Goal: Task Accomplishment & Management: Complete application form

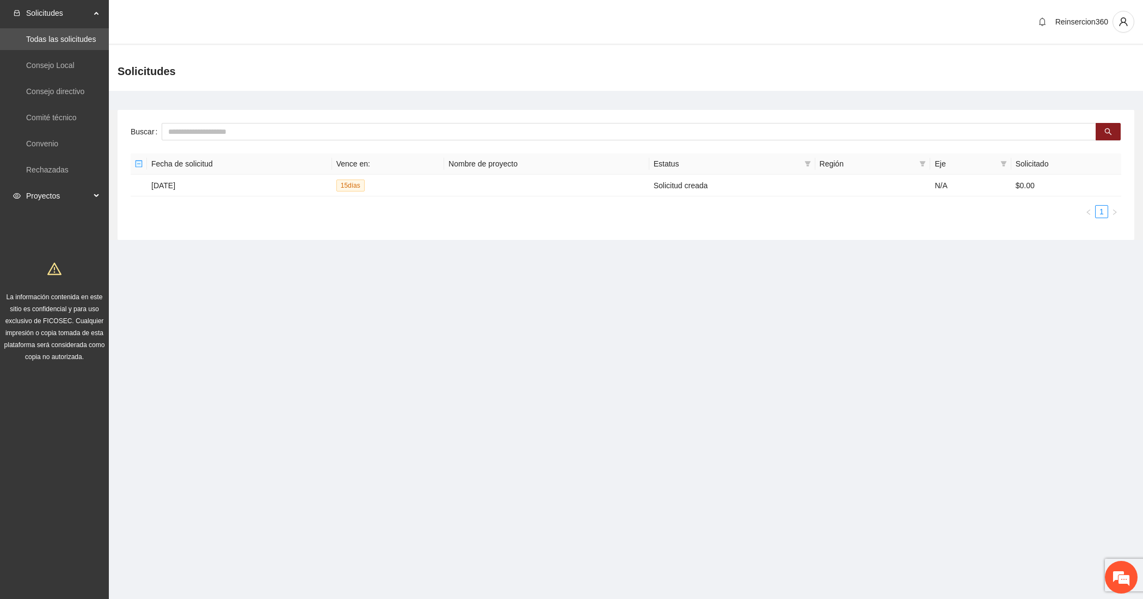
click at [56, 188] on span "Proyectos" at bounding box center [58, 196] width 64 height 22
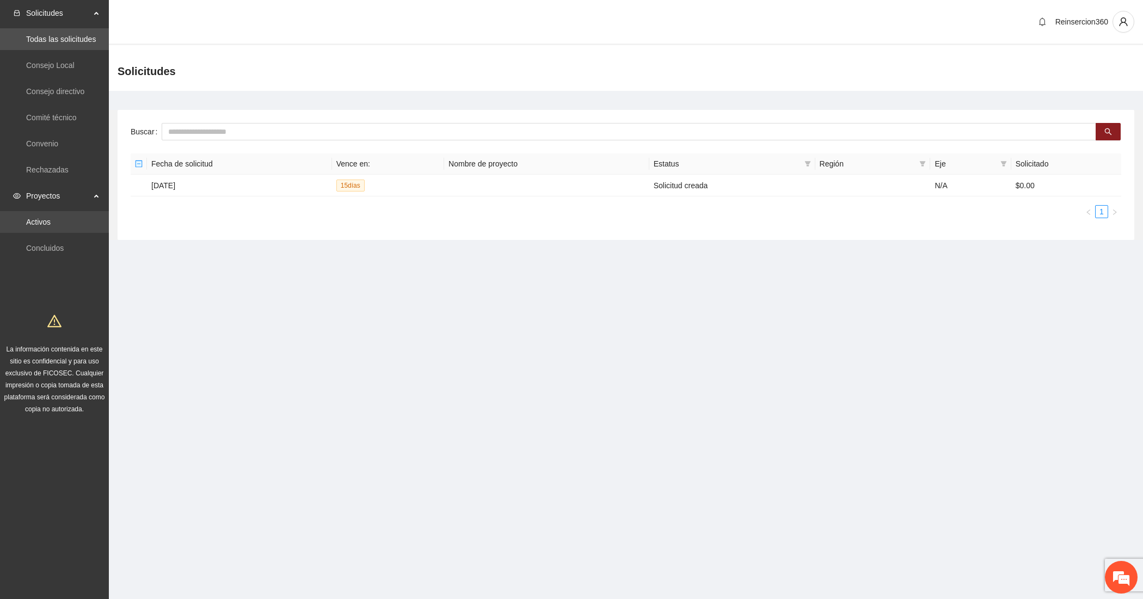
click at [35, 224] on link "Activos" at bounding box center [38, 222] width 24 height 9
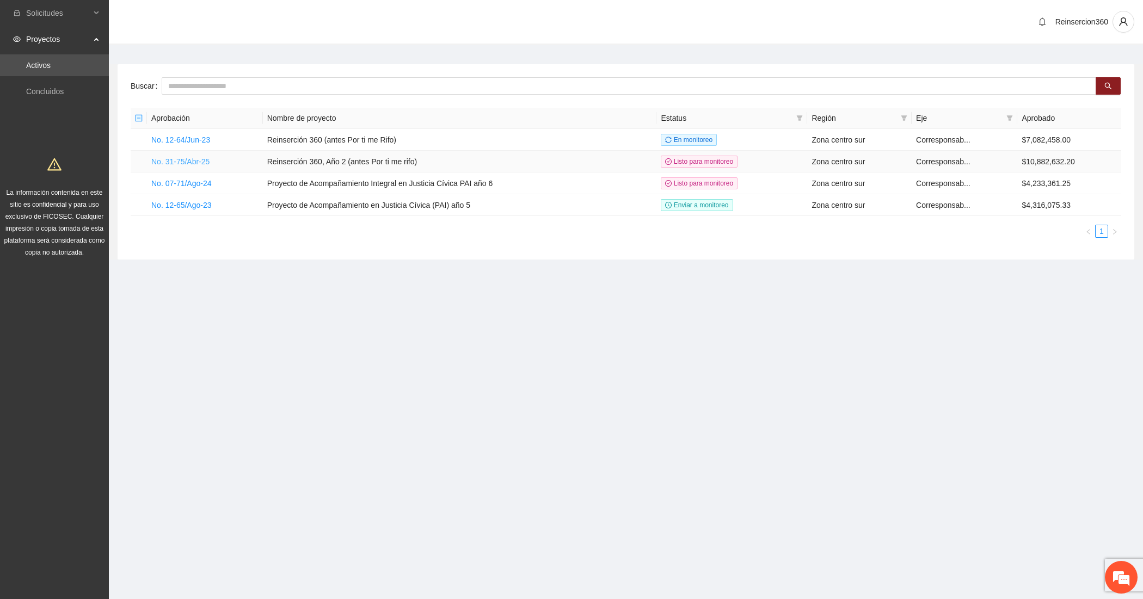
click at [184, 165] on link "No. 31-75/Abr-25" at bounding box center [180, 161] width 58 height 9
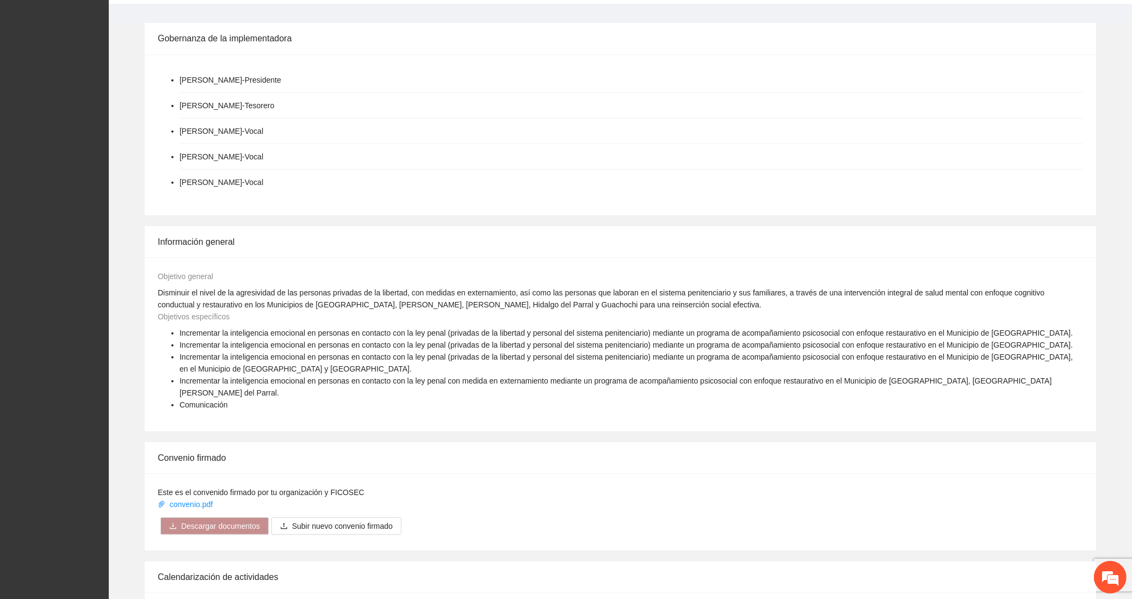
scroll to position [1328, 0]
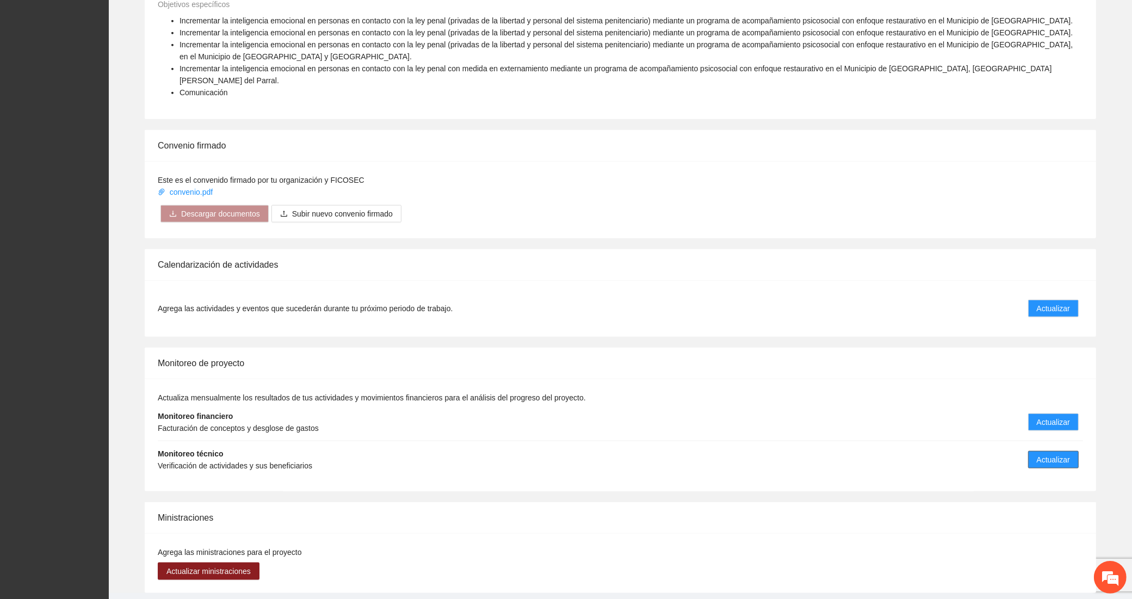
click at [1038, 454] on span "Actualizar" at bounding box center [1053, 460] width 33 height 12
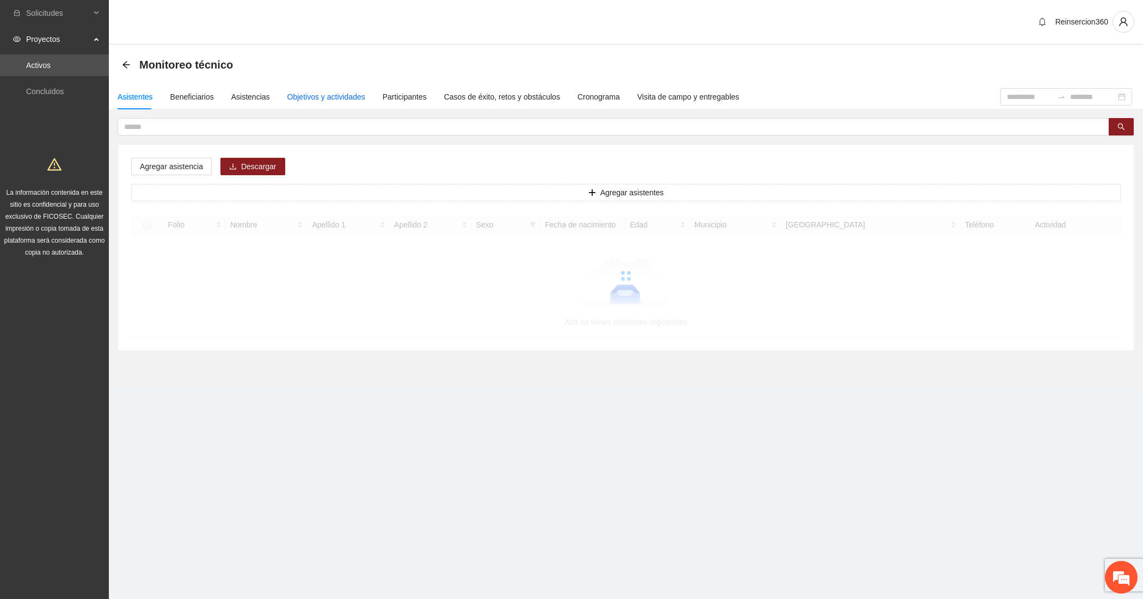
click at [327, 91] on div "Objetivos y actividades" at bounding box center [326, 97] width 78 height 12
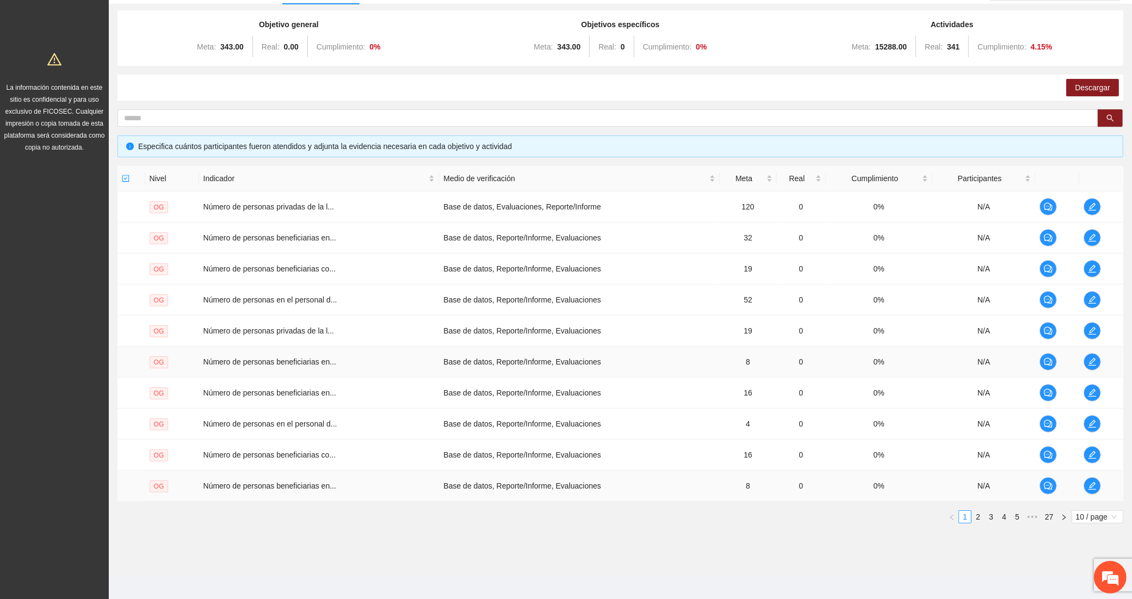
scroll to position [113, 0]
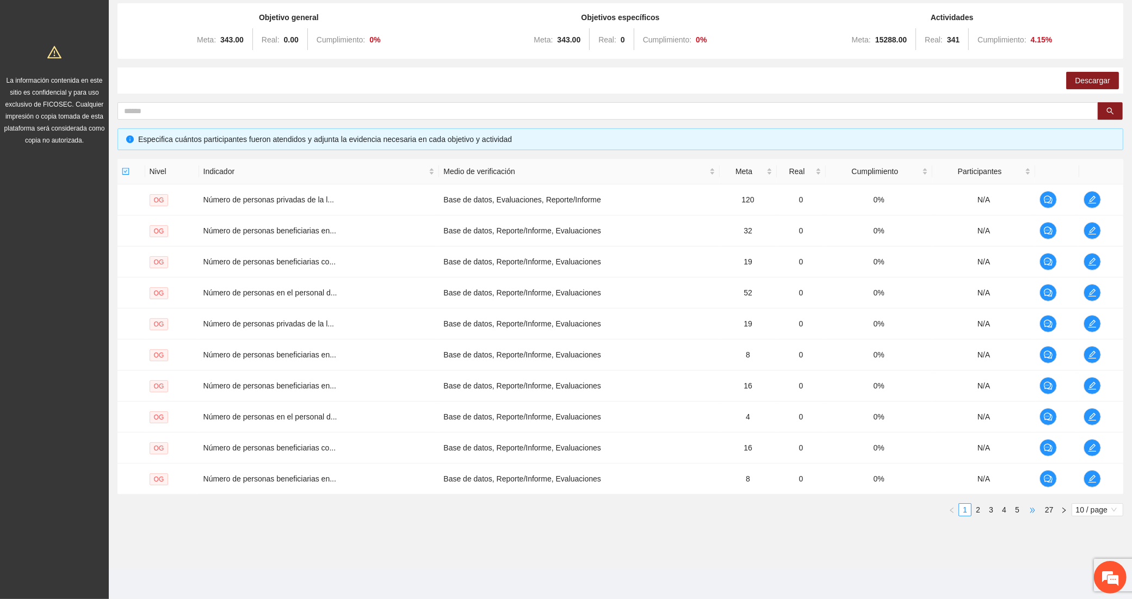
click at [1030, 505] on span "•••" at bounding box center [1032, 509] width 17 height 13
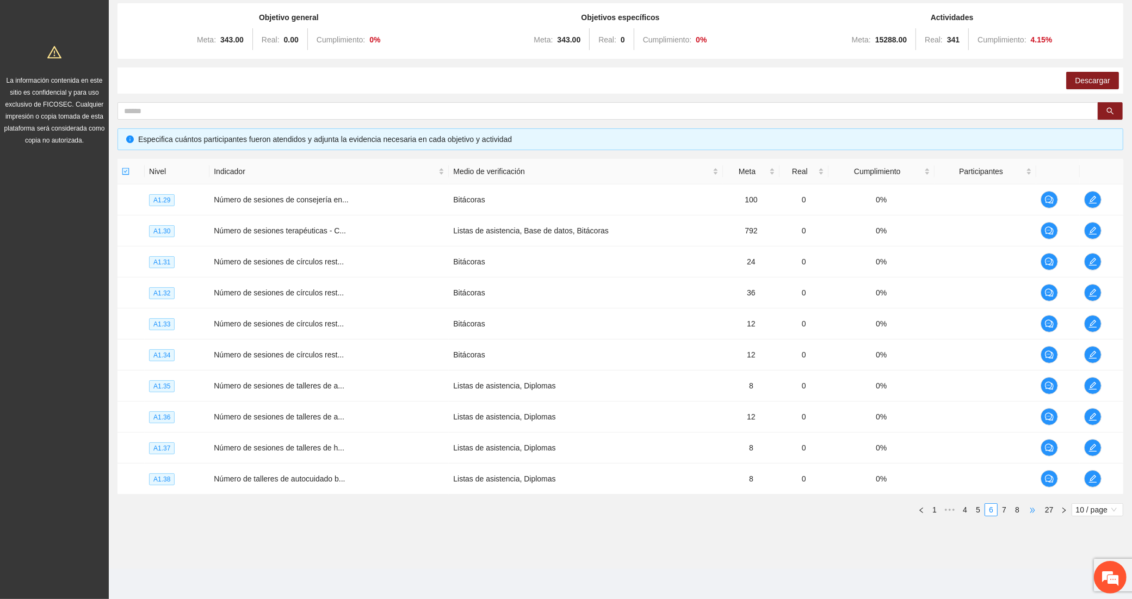
click at [1030, 505] on span "•••" at bounding box center [1032, 509] width 17 height 13
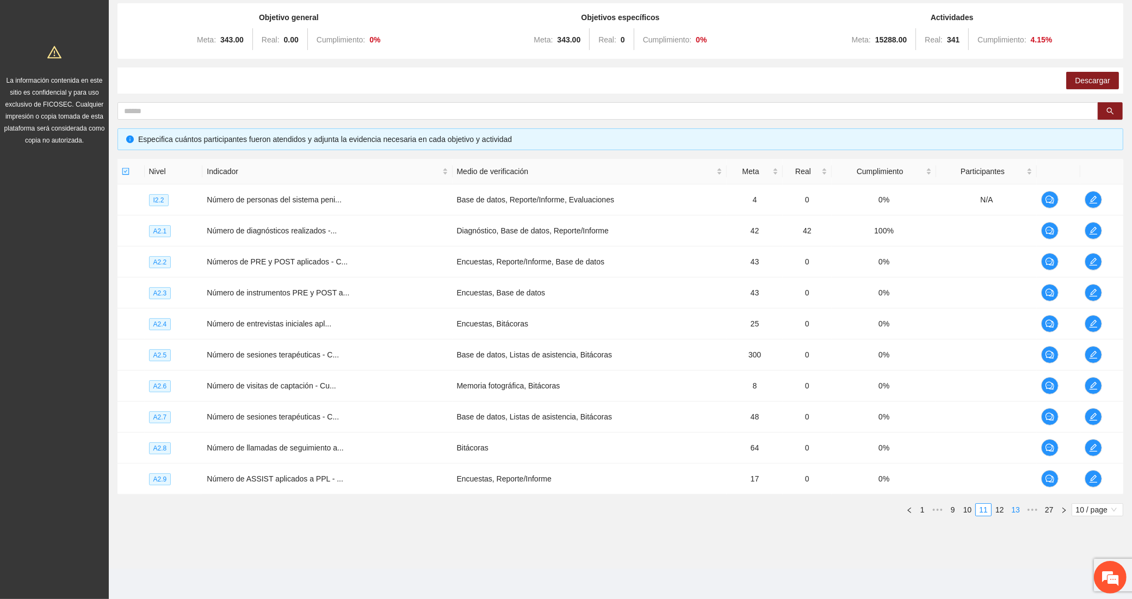
click at [1013, 512] on link "13" at bounding box center [1015, 510] width 15 height 12
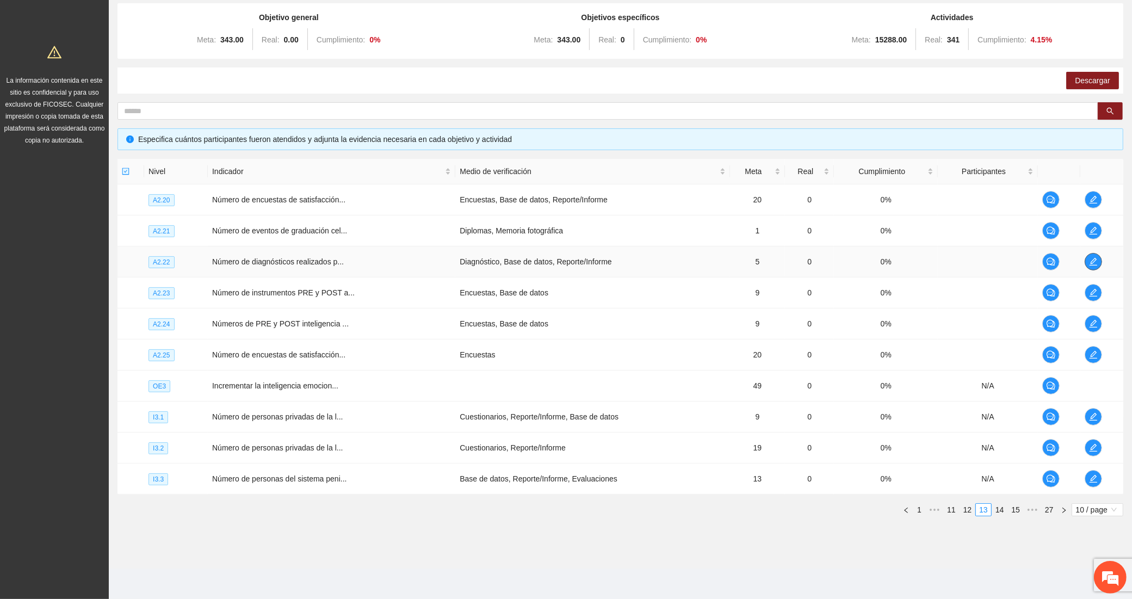
click at [1093, 262] on icon "edit" at bounding box center [1093, 261] width 9 height 9
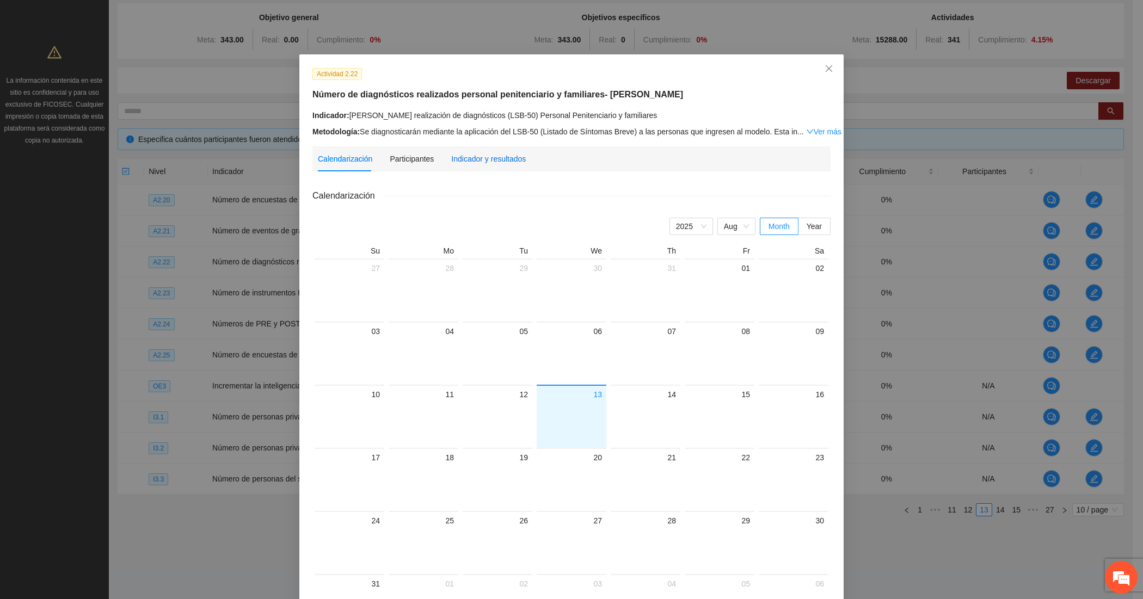
click at [465, 156] on div "Indicador y resultados" at bounding box center [488, 159] width 75 height 12
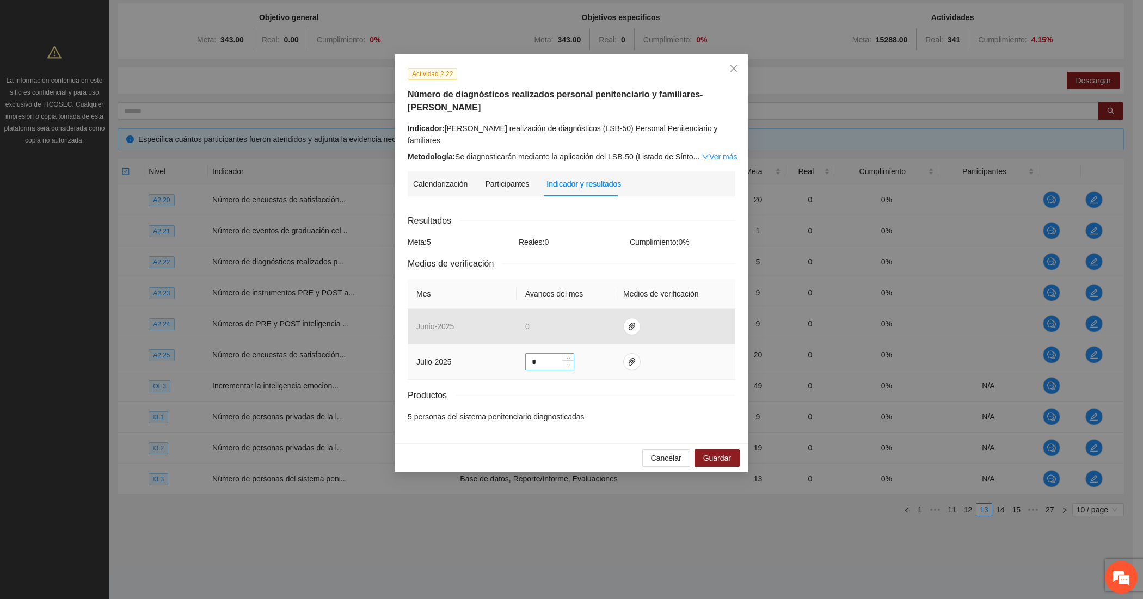
click at [562, 360] on span "Decrease Value" at bounding box center [568, 365] width 12 height 10
click at [554, 354] on input "*" at bounding box center [550, 362] width 48 height 16
type input "*"
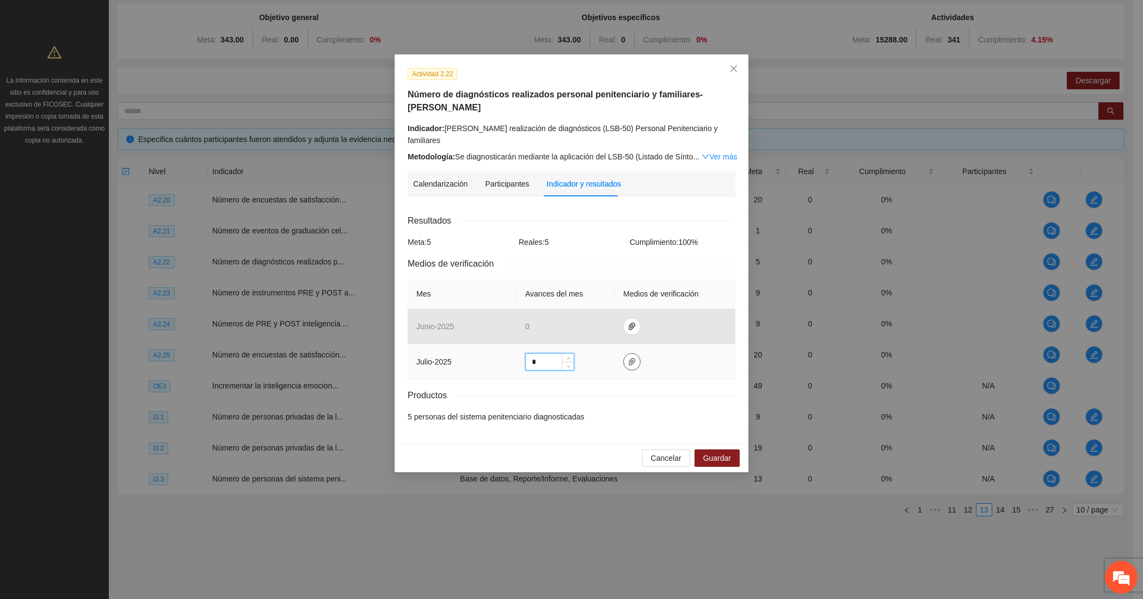
click at [635, 355] on button "button" at bounding box center [631, 361] width 17 height 17
click at [590, 309] on button "Adjuntar documento" at bounding box center [596, 317] width 97 height 17
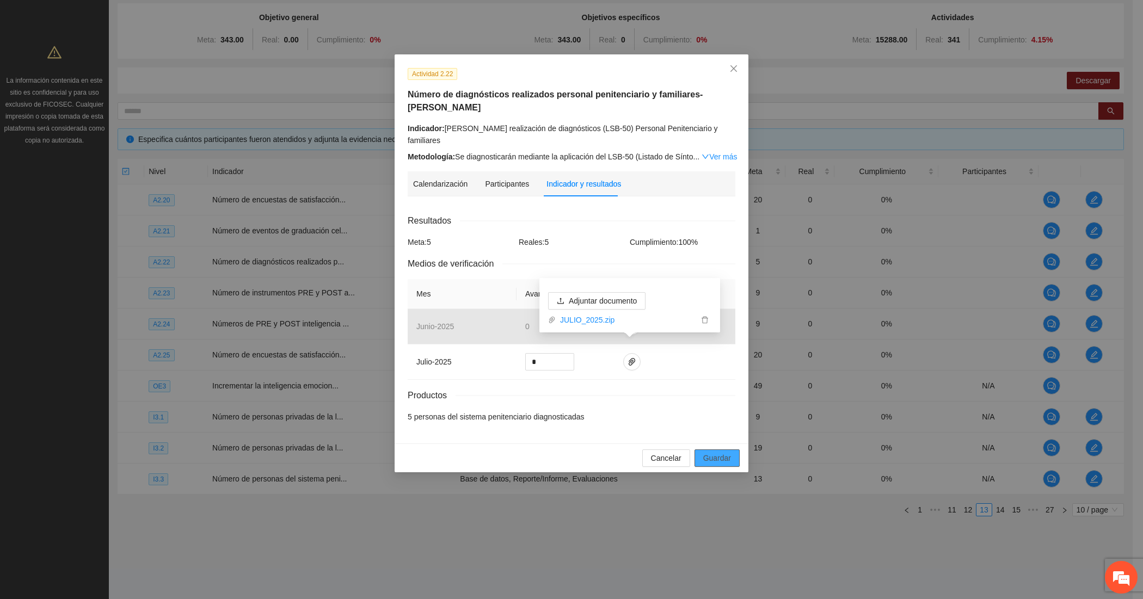
click at [708, 452] on span "Guardar" at bounding box center [717, 458] width 28 height 12
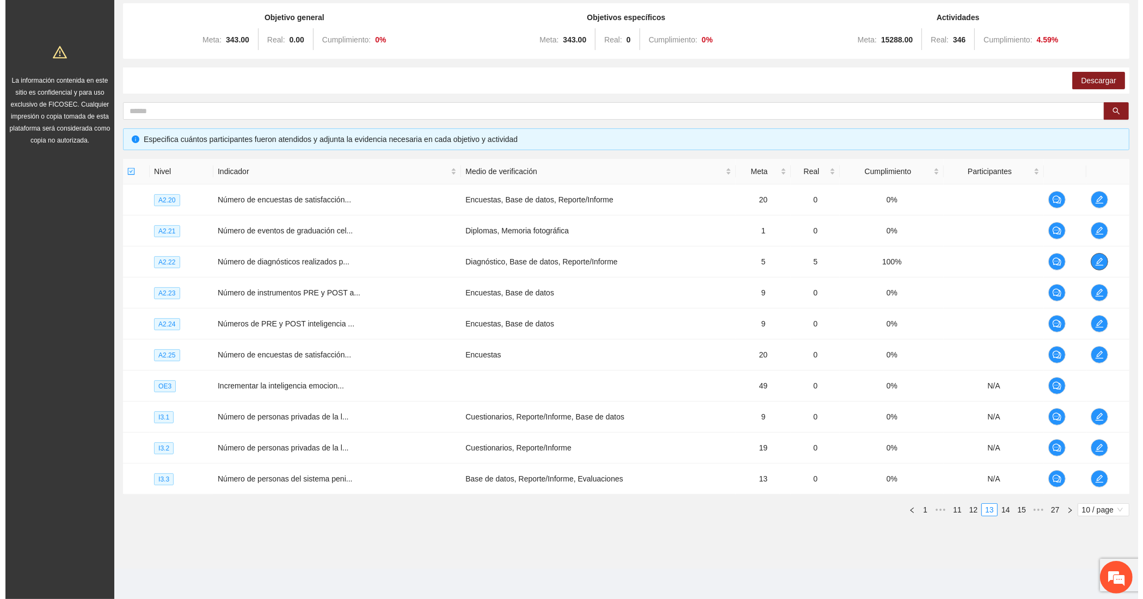
scroll to position [0, 0]
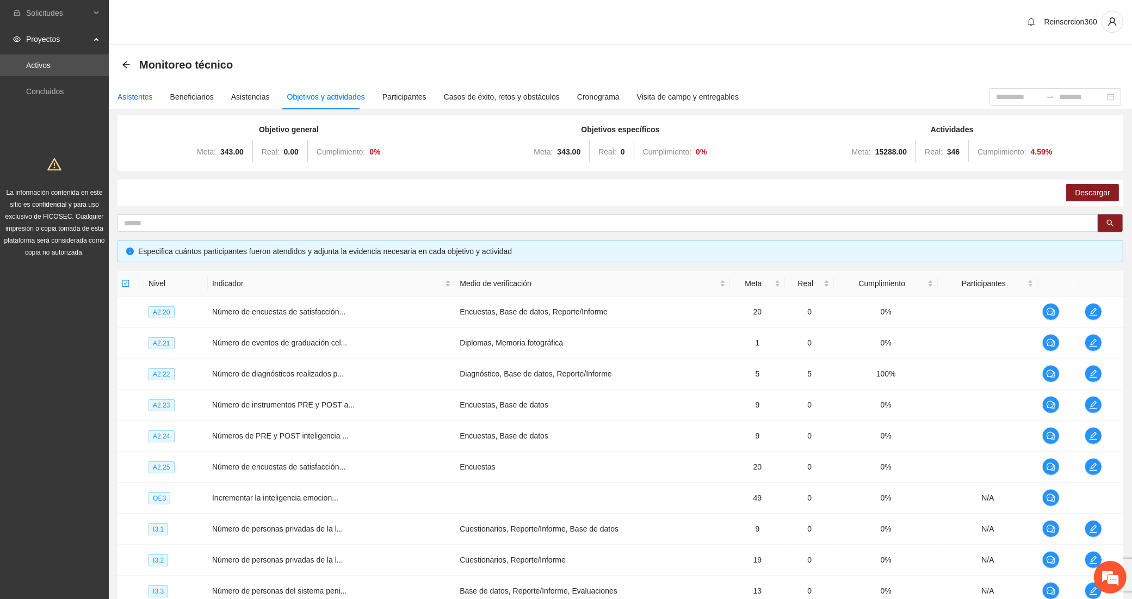
click at [131, 91] on div "Asistentes" at bounding box center [135, 97] width 35 height 12
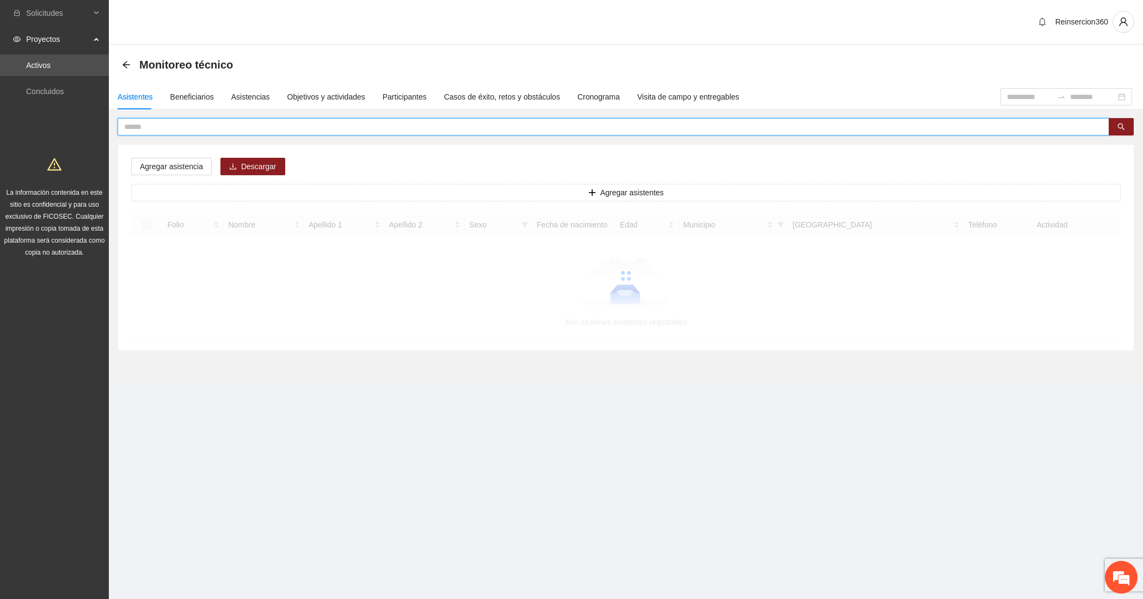
click at [186, 127] on input "text" at bounding box center [609, 127] width 970 height 12
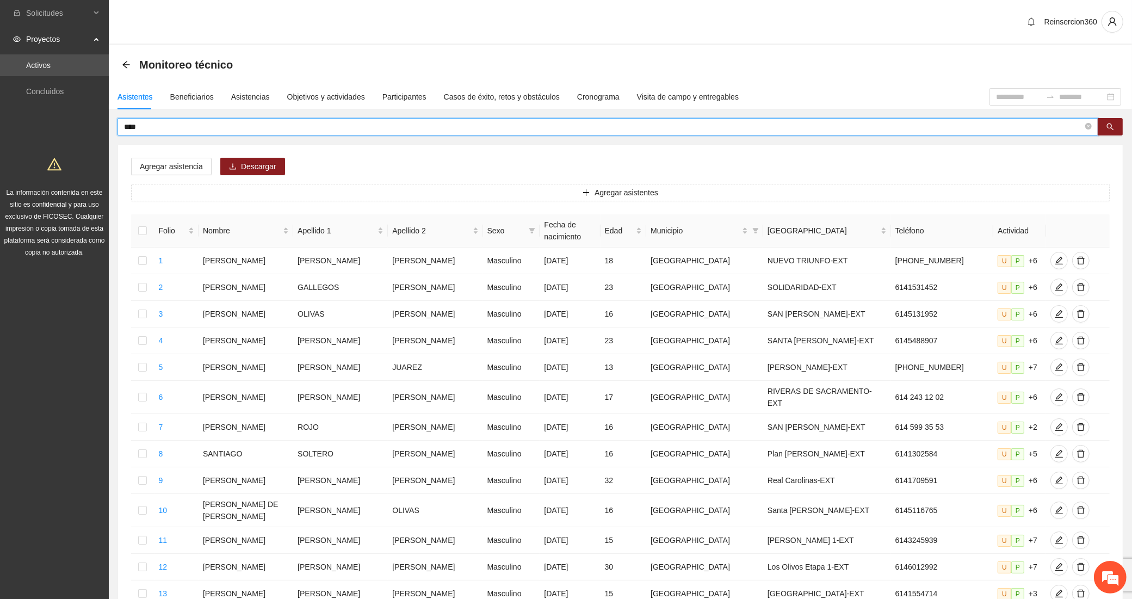
type input "****"
